Goal: Navigation & Orientation: Find specific page/section

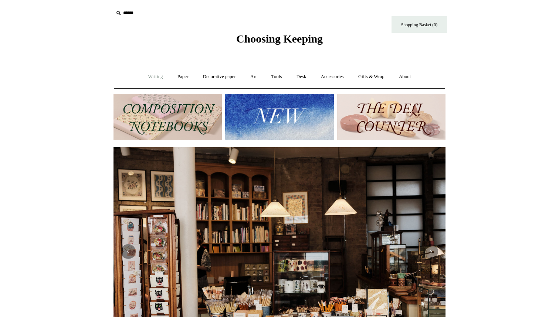
click at [153, 77] on link "Writing +" at bounding box center [156, 77] width 28 height 20
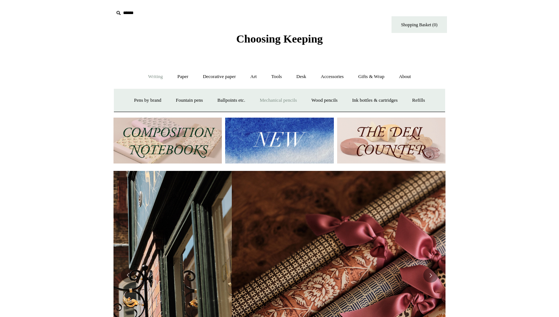
scroll to position [0, 664]
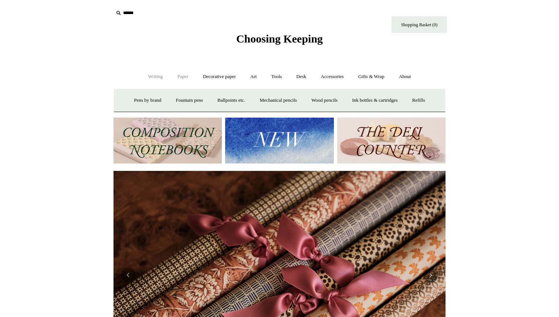
click at [180, 78] on link "Paper +" at bounding box center [183, 77] width 24 height 20
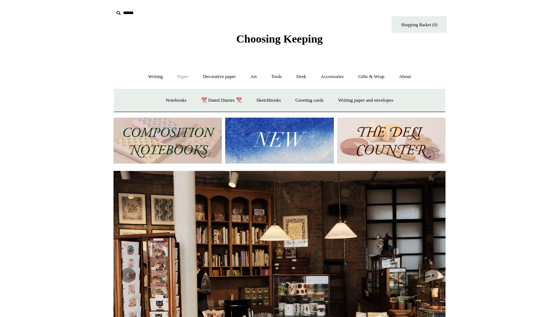
scroll to position [0, 0]
click at [180, 78] on link "Paper -" at bounding box center [183, 77] width 24 height 20
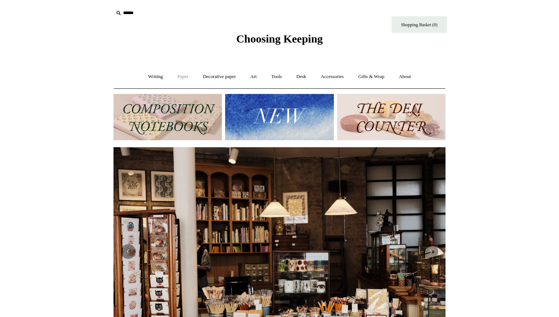
click at [180, 78] on link "Paper +" at bounding box center [183, 77] width 24 height 20
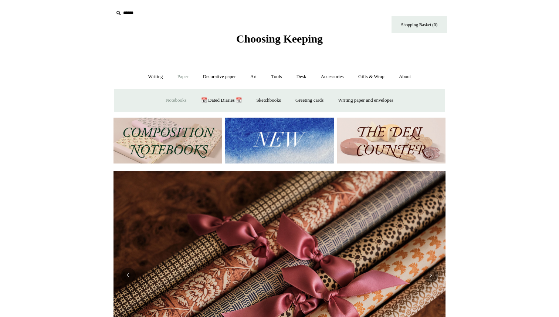
scroll to position [0, 664]
click at [173, 100] on link "Notebooks +" at bounding box center [176, 101] width 34 height 20
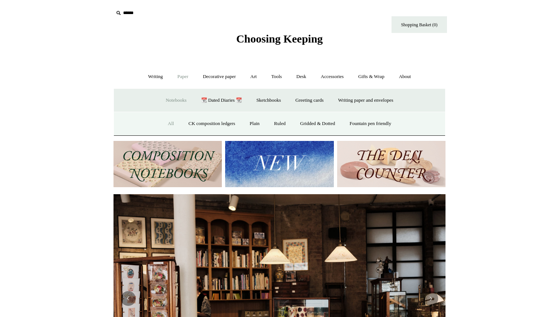
scroll to position [0, 0]
click at [163, 126] on link "All" at bounding box center [171, 124] width 20 height 20
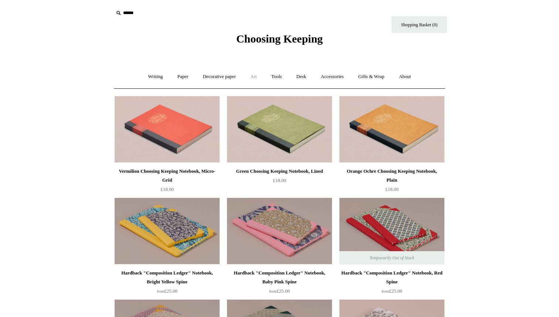
click at [255, 78] on link "Art +" at bounding box center [254, 77] width 20 height 20
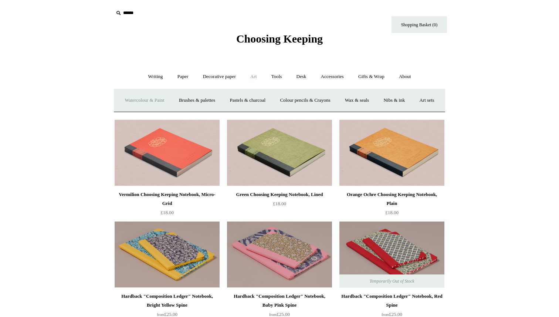
click at [151, 97] on link "Watercolour & Paint" at bounding box center [144, 101] width 53 height 20
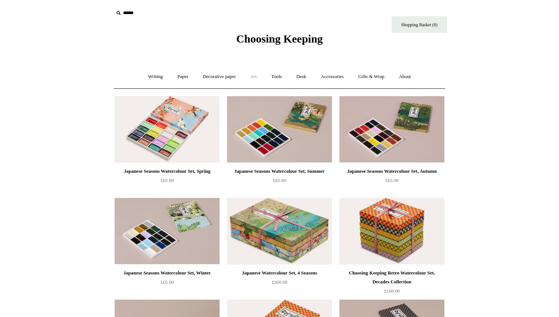
click at [254, 76] on link "Art +" at bounding box center [254, 77] width 20 height 20
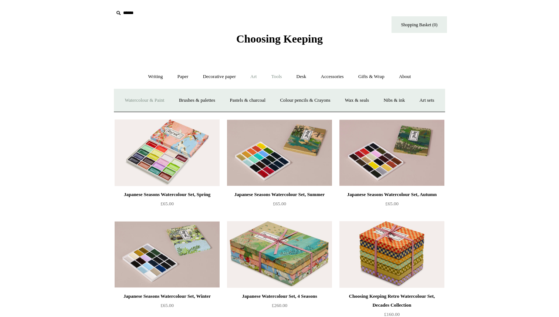
click at [278, 79] on link "Tools +" at bounding box center [277, 77] width 24 height 20
click at [301, 76] on link "Desk +" at bounding box center [301, 77] width 23 height 20
click at [342, 78] on link "Accessories +" at bounding box center [332, 77] width 36 height 20
click at [221, 78] on link "Decorative paper +" at bounding box center [219, 77] width 46 height 20
click at [364, 75] on link "Gifts & Wrap +" at bounding box center [371, 77] width 40 height 20
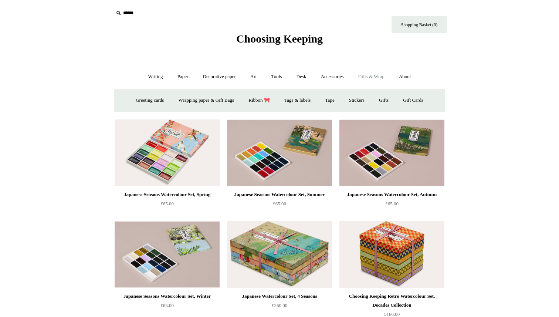
click at [365, 77] on link "Gifts & Wrap -" at bounding box center [371, 77] width 40 height 20
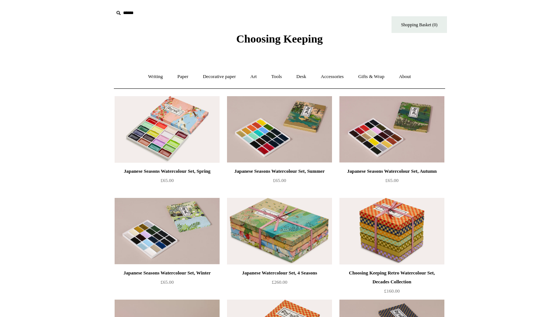
click at [244, 40] on span "Choosing Keeping" at bounding box center [279, 39] width 86 height 12
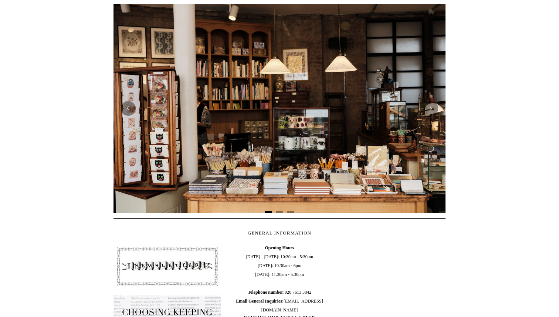
scroll to position [172, 0]
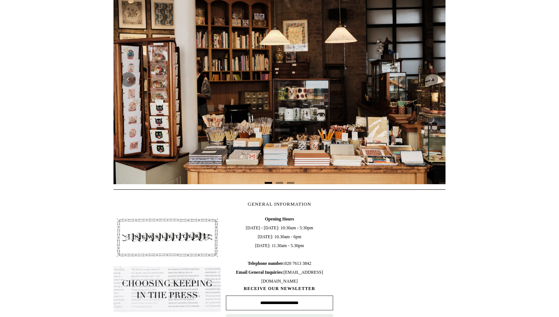
click at [251, 105] on img at bounding box center [279, 79] width 332 height 208
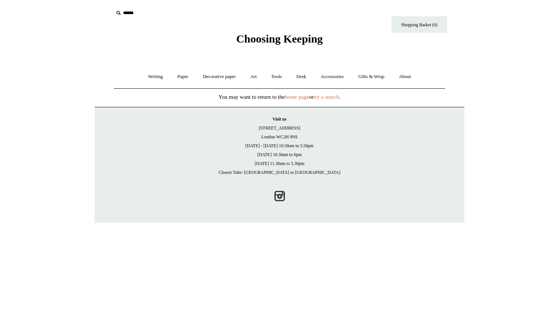
click at [242, 40] on span "Choosing Keeping" at bounding box center [279, 39] width 86 height 12
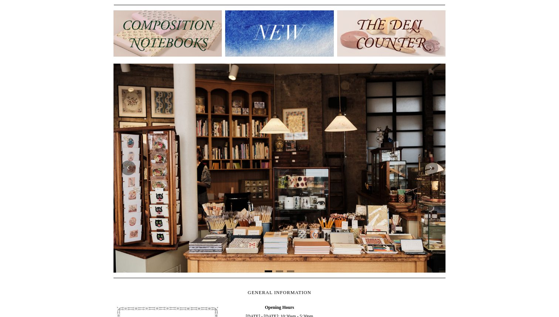
scroll to position [71, 0]
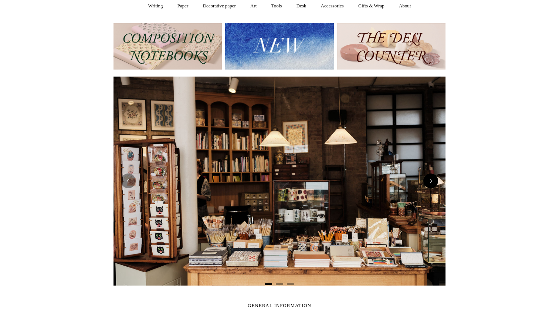
click at [431, 182] on button "Next" at bounding box center [430, 180] width 15 height 15
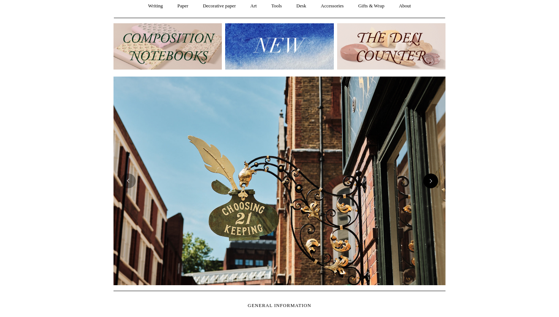
click at [431, 182] on button "Next" at bounding box center [430, 180] width 15 height 15
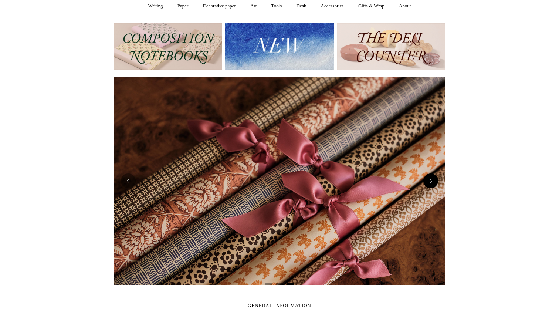
click at [431, 182] on button "Next" at bounding box center [430, 180] width 15 height 15
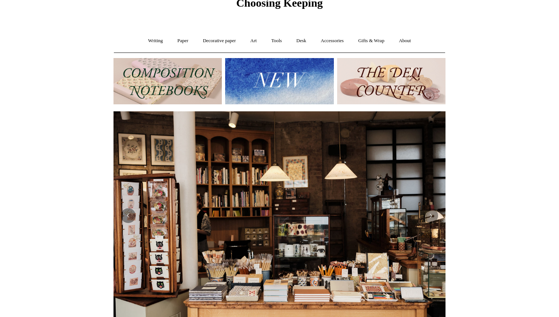
scroll to position [0, 0]
